Goal: Contribute content: Contribute content

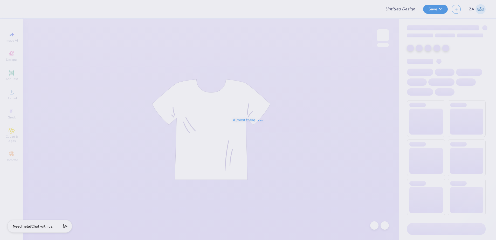
type input "Shirts for Phi Delta Theta"
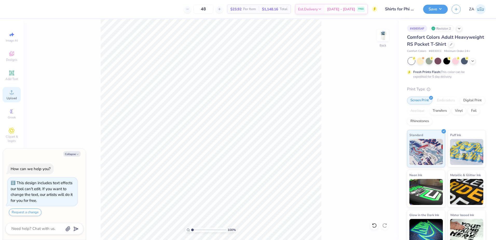
click at [5, 91] on div "Upload" at bounding box center [12, 94] width 18 height 15
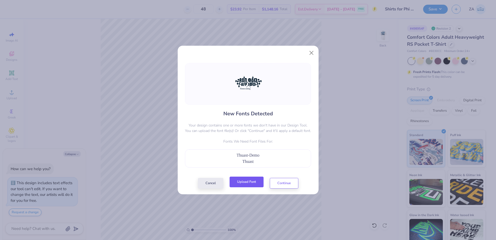
click at [249, 183] on button "Upload Font" at bounding box center [247, 182] width 34 height 11
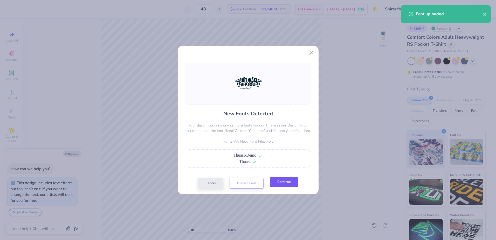
click at [275, 180] on button "Continue" at bounding box center [284, 182] width 29 height 11
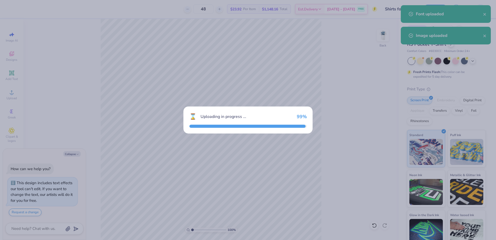
type textarea "x"
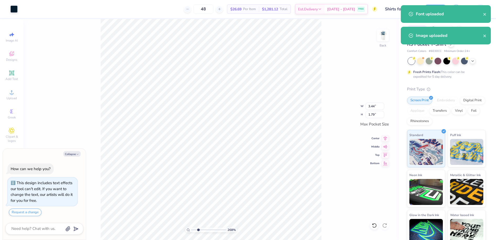
drag, startPoint x: 193, startPoint y: 230, endPoint x: 198, endPoint y: 229, distance: 5.0
type input "2.68"
click at [198, 229] on input "range" at bounding box center [208, 229] width 35 height 5
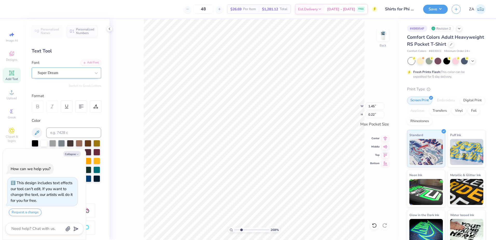
click at [73, 68] on div "Super Dream" at bounding box center [67, 73] width 70 height 11
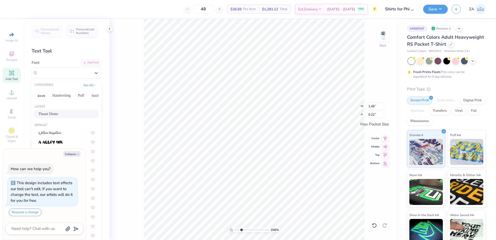
click at [58, 112] on span "Thuast Demo" at bounding box center [48, 113] width 20 height 5
type textarea "x"
type input "2.23"
type input "0.17"
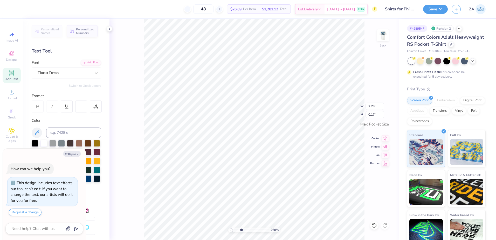
type textarea "x"
drag, startPoint x: 241, startPoint y: 228, endPoint x: 230, endPoint y: 229, distance: 11.5
type input "1"
click at [234, 230] on input "range" at bounding box center [251, 229] width 35 height 5
type textarea "x"
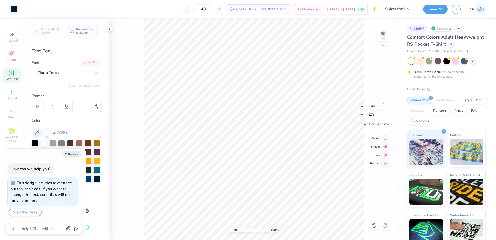
drag, startPoint x: 381, startPoint y: 104, endPoint x: 366, endPoint y: 104, distance: 14.3
click at [366, 104] on input "3.46" at bounding box center [375, 106] width 19 height 7
drag, startPoint x: 369, startPoint y: 105, endPoint x: 377, endPoint y: 106, distance: 8.1
click at [377, 106] on input "3.46" at bounding box center [375, 106] width 19 height 7
type input "3.50"
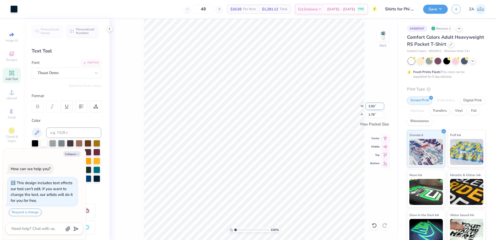
type textarea "x"
type input "1.80"
click at [371, 114] on input "1.80" at bounding box center [375, 114] width 19 height 7
click at [387, 38] on img at bounding box center [383, 35] width 21 height 21
click at [20, 91] on div "Upload" at bounding box center [12, 94] width 18 height 15
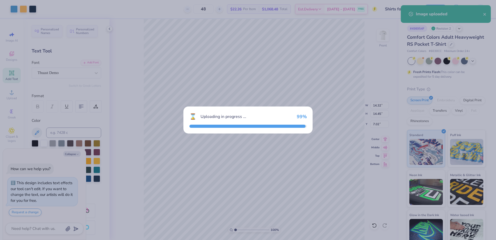
type textarea "x"
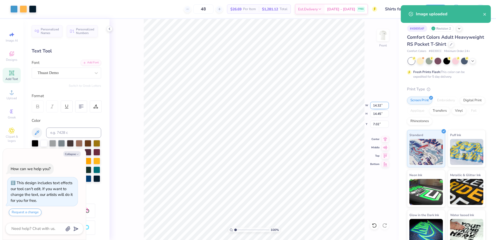
drag, startPoint x: 373, startPoint y: 108, endPoint x: 381, endPoint y: 108, distance: 8.3
click at [381, 108] on input "14.32" at bounding box center [380, 105] width 19 height 7
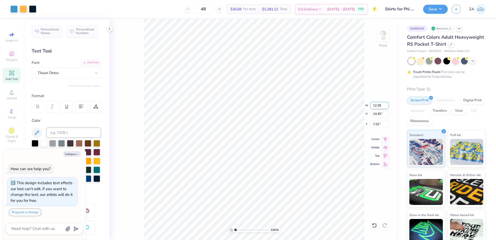
type input "12.50"
type textarea "x"
type input "12.62"
type input "7.94"
type textarea "x"
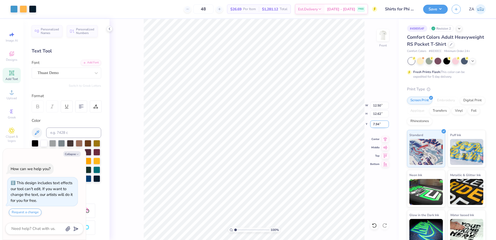
drag, startPoint x: 374, startPoint y: 125, endPoint x: 380, endPoint y: 125, distance: 5.5
click at [379, 125] on input "7.94" at bounding box center [380, 123] width 19 height 7
type input "3.00"
click at [380, 38] on img at bounding box center [383, 35] width 21 height 21
click at [440, 9] on button "Save" at bounding box center [435, 8] width 25 height 9
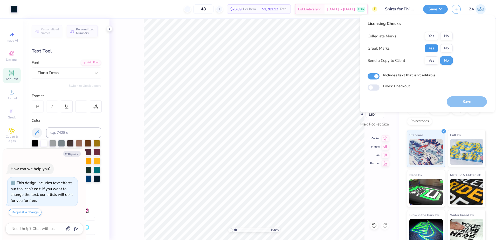
click at [433, 49] on button "Yes" at bounding box center [432, 48] width 14 height 8
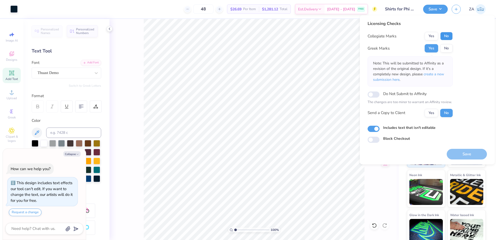
click at [445, 36] on button "No" at bounding box center [447, 36] width 12 height 8
click at [468, 151] on button "Save" at bounding box center [467, 154] width 40 height 11
type textarea "x"
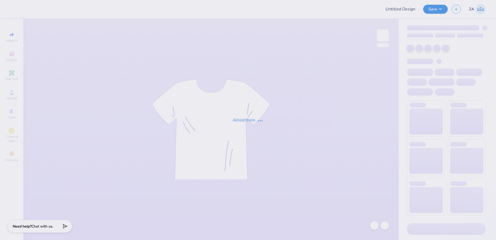
type input "Thankful 5k"
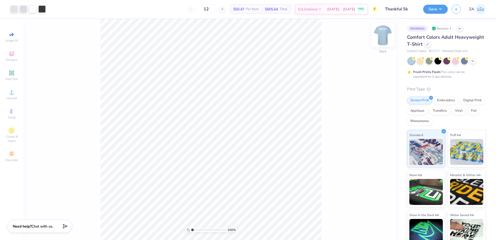
click at [380, 37] on img at bounding box center [383, 35] width 21 height 21
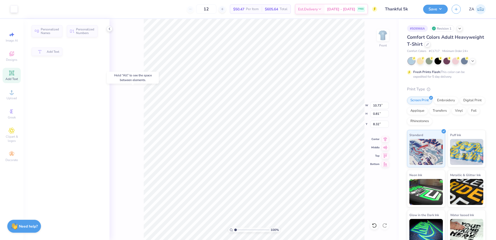
type input "8.32"
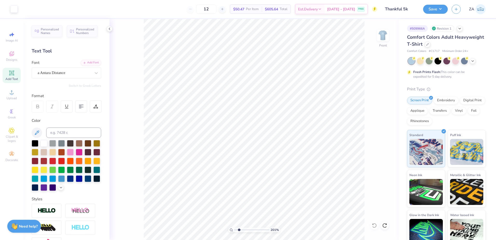
drag, startPoint x: 235, startPoint y: 228, endPoint x: 239, endPoint y: 229, distance: 4.5
click at [239, 229] on input "range" at bounding box center [251, 229] width 35 height 5
type input "1"
click at [234, 230] on input "range" at bounding box center [251, 229] width 35 height 5
drag, startPoint x: 383, startPoint y: 107, endPoint x: 372, endPoint y: 106, distance: 11.7
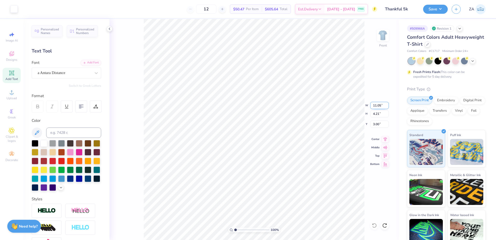
click at [372, 106] on input "11.05" at bounding box center [380, 105] width 19 height 7
type input "11.00"
type input "4.19"
drag, startPoint x: 380, startPoint y: 126, endPoint x: 372, endPoint y: 126, distance: 8.3
click at [372, 126] on input "3.01" at bounding box center [380, 123] width 19 height 7
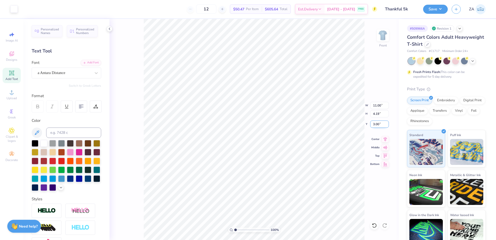
type input "3.00"
type input "10.68"
type input "0.81"
type input "6.38"
type input "10.68"
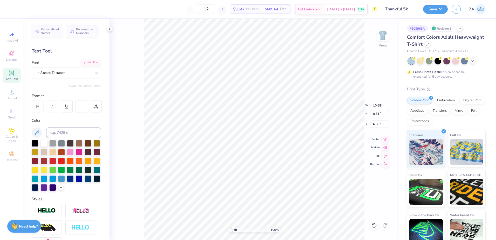
type input "0.81"
type input "6.38"
click at [73, 72] on div "a Antara Distance" at bounding box center [64, 73] width 55 height 8
click at [388, 36] on img at bounding box center [383, 35] width 21 height 21
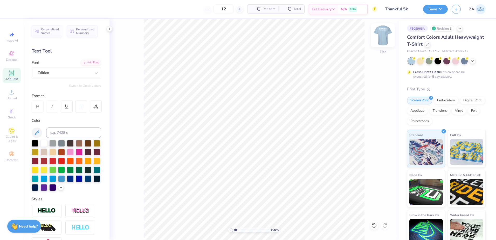
click at [384, 38] on img at bounding box center [383, 35] width 21 height 21
click at [382, 35] on img at bounding box center [383, 35] width 21 height 21
click at [17, 97] on div "Upload" at bounding box center [12, 94] width 18 height 15
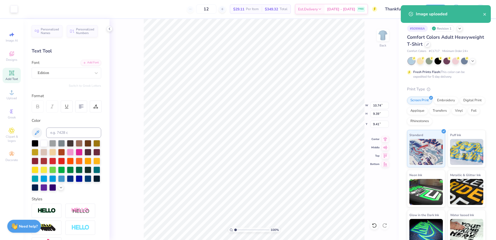
type input "10.74"
type input "9.39"
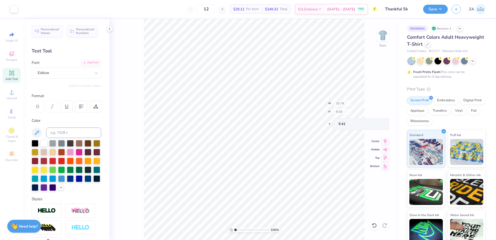
type input "4.26"
click at [68, 75] on div "Super Dream" at bounding box center [64, 73] width 55 height 8
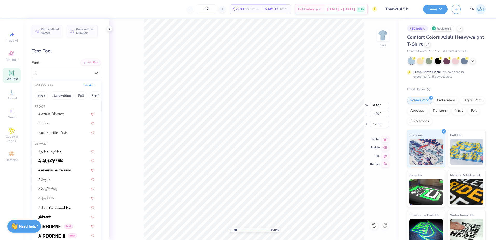
click at [62, 123] on div "Edition" at bounding box center [66, 122] width 56 height 5
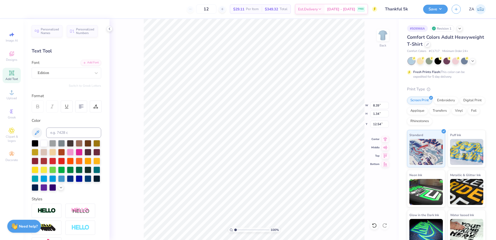
type input "8.39"
type input "1.34"
type input "12.72"
drag, startPoint x: 382, startPoint y: 106, endPoint x: 370, endPoint y: 104, distance: 13.0
click at [370, 104] on div "100 % Back W 10.74 10.74 " H 9.80 9.80 " Y 4.26 4.26 " Center Middle Top Bottom" at bounding box center [255, 129] width 290 height 221
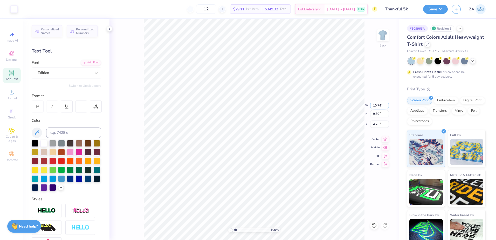
drag, startPoint x: 383, startPoint y: 105, endPoint x: 372, endPoint y: 105, distance: 11.2
click at [372, 105] on input "10.74" at bounding box center [380, 105] width 19 height 7
type input "11.50"
type input "10.49"
drag, startPoint x: 381, startPoint y: 126, endPoint x: 373, endPoint y: 127, distance: 8.6
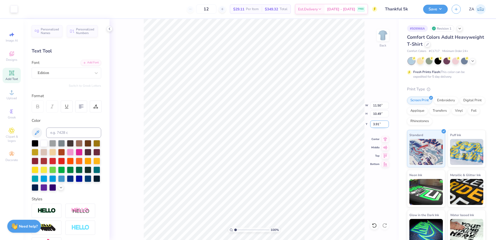
click at [373, 127] on input "3.91" at bounding box center [380, 123] width 19 height 7
type input "3.00"
click at [341, 107] on div "100 % Back W 11.50 H 10.49 Y 3.00 Center Middle Top Bottom" at bounding box center [255, 129] width 290 height 221
type input "11.78"
click at [379, 36] on img at bounding box center [383, 35] width 21 height 21
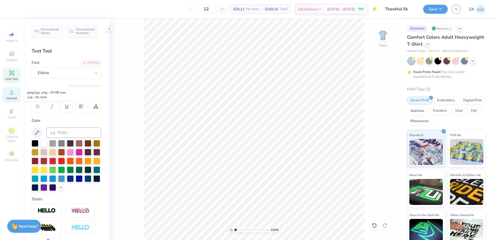
click at [9, 90] on icon at bounding box center [12, 92] width 6 height 6
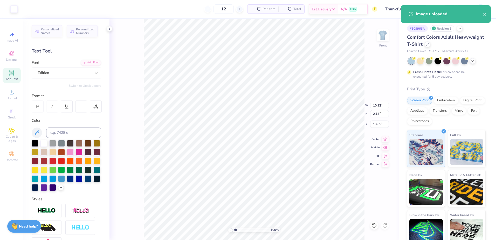
type input "10.92"
type input "2.14"
type input "5.23"
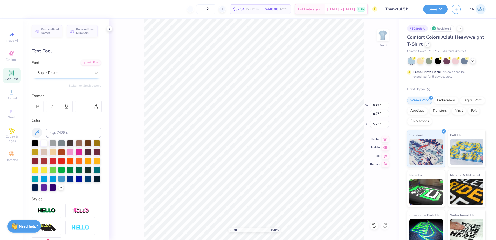
click at [70, 74] on div "Super Dream" at bounding box center [64, 73] width 55 height 8
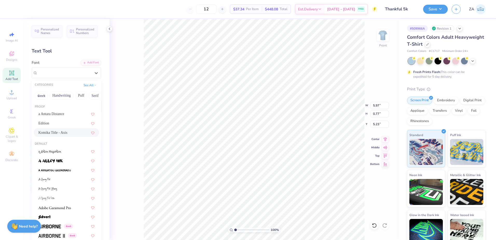
click at [57, 130] on span "Komika Title - Axis" at bounding box center [52, 132] width 29 height 5
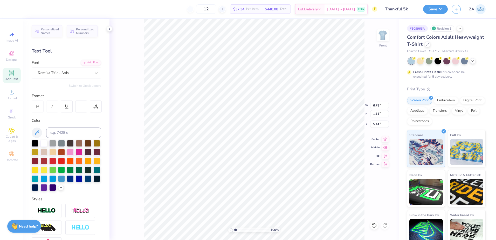
type input "6.78"
type input "1.11"
type input "5.14"
click at [71, 74] on div "Super Dream" at bounding box center [64, 73] width 55 height 8
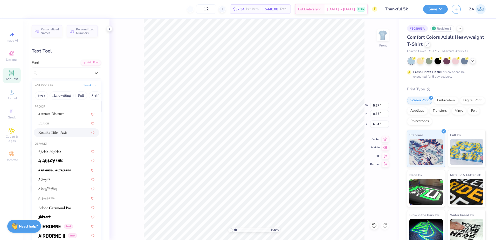
click at [66, 131] on span "Komika Title - Axis" at bounding box center [52, 132] width 29 height 5
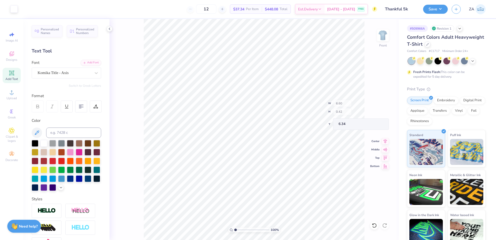
type input "6.60"
type input "0.42"
click at [73, 79] on div "Personalized Names Personalized Numbers Text Tool Add Font Font Super Dream Swi…" at bounding box center [66, 129] width 86 height 221
drag, startPoint x: 73, startPoint y: 79, endPoint x: 69, endPoint y: 80, distance: 4.7
click at [76, 74] on div "Super Dream" at bounding box center [64, 73] width 55 height 8
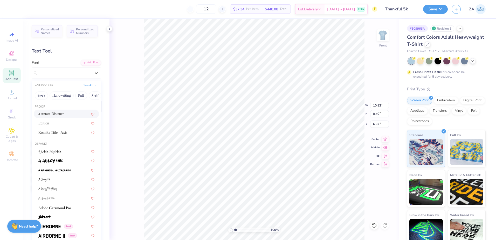
click at [59, 115] on div "a Antara Distance" at bounding box center [66, 113] width 56 height 5
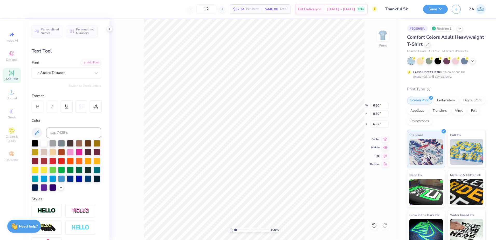
type input "6.50"
type input "0.50"
type input "6.92"
click at [241, 228] on input "range" at bounding box center [251, 229] width 35 height 5
type input "2.3"
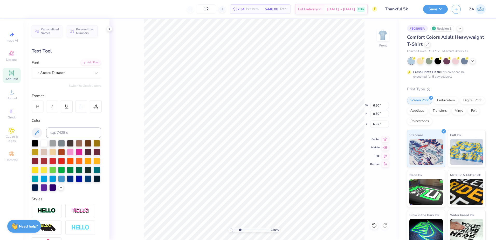
click at [240, 230] on input "range" at bounding box center [251, 229] width 35 height 5
type input "6.60"
type input "0.42"
type input "6.34"
type input "6.50"
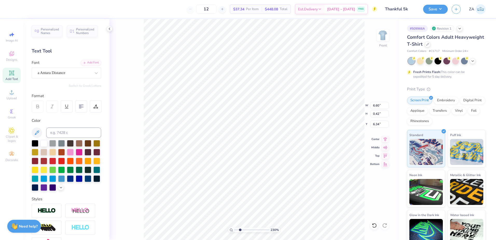
type input "0.50"
type input "6.98"
type input "1"
click at [234, 232] on input "range" at bounding box center [251, 229] width 35 height 5
type input "5.17"
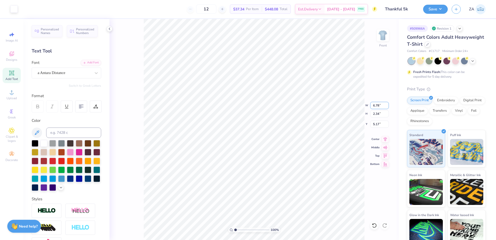
drag, startPoint x: 382, startPoint y: 106, endPoint x: 366, endPoint y: 105, distance: 16.1
click at [366, 105] on div "100 % Front W 6.78 6.78 " H 2.34 2.34 " Y 5.17 5.17 " Center Middle Top Bottom" at bounding box center [255, 129] width 290 height 221
drag, startPoint x: 381, startPoint y: 104, endPoint x: 373, endPoint y: 104, distance: 7.8
click at [373, 104] on input "6.78" at bounding box center [380, 105] width 19 height 7
type input "11.00"
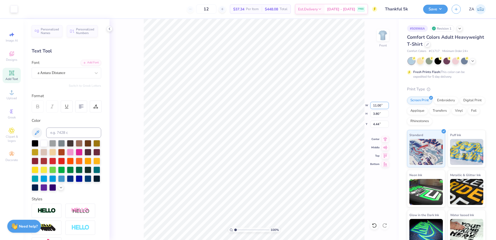
type input "3.80"
click at [381, 124] on input "4.44" at bounding box center [380, 123] width 19 height 7
type input "4"
type input "3.00"
click at [444, 2] on div "Save ZA" at bounding box center [459, 9] width 73 height 18
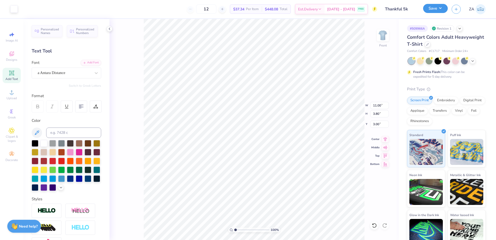
click at [442, 9] on button "Save" at bounding box center [435, 8] width 25 height 9
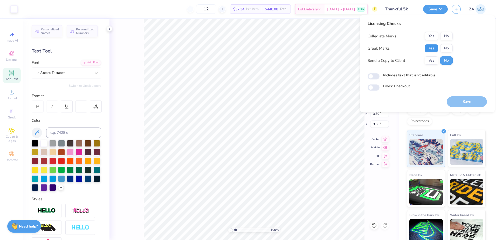
click at [433, 48] on button "Yes" at bounding box center [432, 48] width 14 height 8
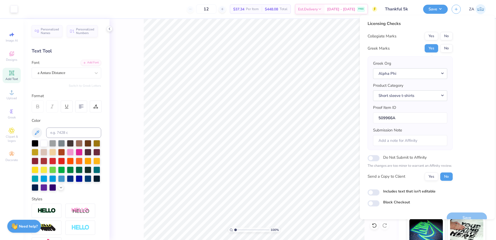
click at [454, 35] on div "Licensing Checks Collegiate Marks Yes No Greek Marks Yes No Greek Org Alpha Phi…" at bounding box center [427, 114] width 119 height 186
click at [452, 36] on button "No" at bounding box center [447, 36] width 12 height 8
click at [464, 213] on button "Save" at bounding box center [467, 217] width 40 height 11
